Goal: Information Seeking & Learning: Learn about a topic

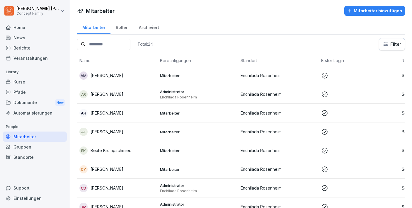
click at [19, 25] on div "Home" at bounding box center [35, 27] width 64 height 10
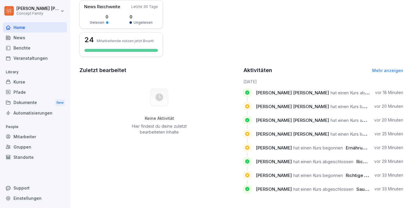
scroll to position [147, 0]
click at [19, 84] on div "Kurse" at bounding box center [35, 82] width 64 height 10
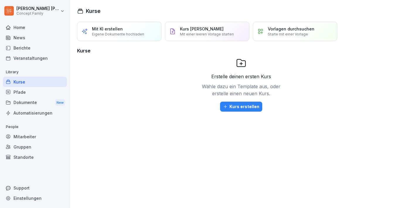
click at [22, 50] on div "Berichte" at bounding box center [35, 48] width 64 height 10
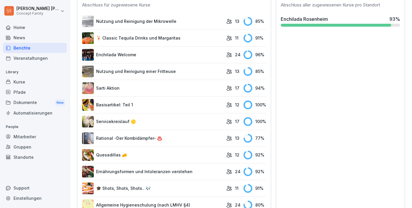
scroll to position [185, 0]
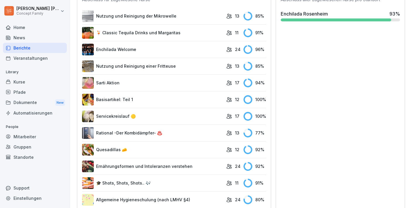
click at [230, 132] on icon at bounding box center [229, 133] width 6 height 6
click at [136, 133] on link "Rational -Der Kombidämpfer- ♨️" at bounding box center [152, 133] width 141 height 12
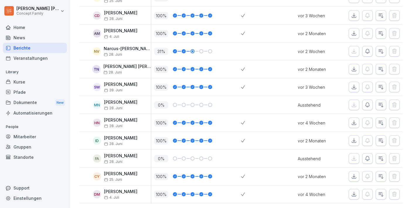
scroll to position [142, 0]
click at [380, 193] on icon "button" at bounding box center [381, 195] width 6 height 6
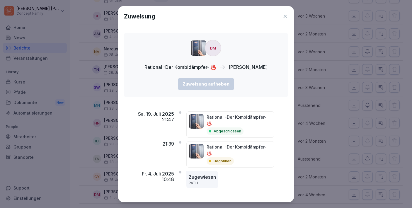
click at [284, 18] on icon at bounding box center [285, 17] width 4 height 4
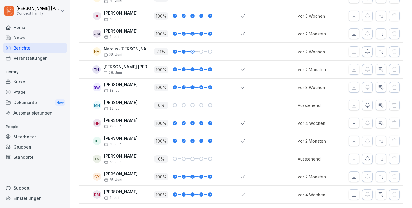
click at [379, 158] on icon "button" at bounding box center [381, 159] width 6 height 6
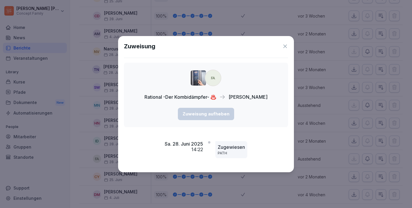
click at [285, 45] on icon at bounding box center [285, 46] width 6 height 6
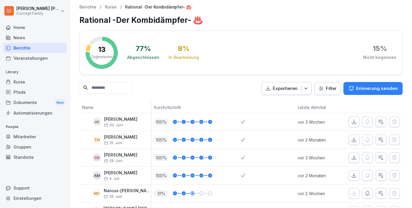
scroll to position [0, 0]
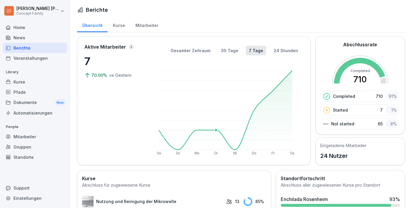
scroll to position [8, 0]
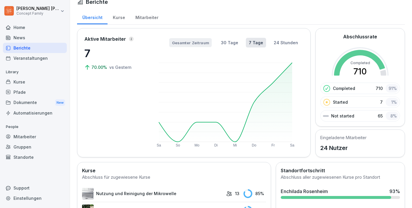
click at [194, 44] on button "Gesamter Zeitraum" at bounding box center [190, 42] width 42 height 9
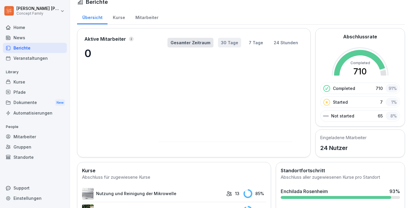
click at [229, 43] on button "30 Tage" at bounding box center [229, 43] width 23 height 10
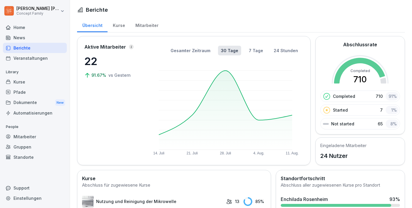
scroll to position [0, 0]
